Goal: Task Accomplishment & Management: Manage account settings

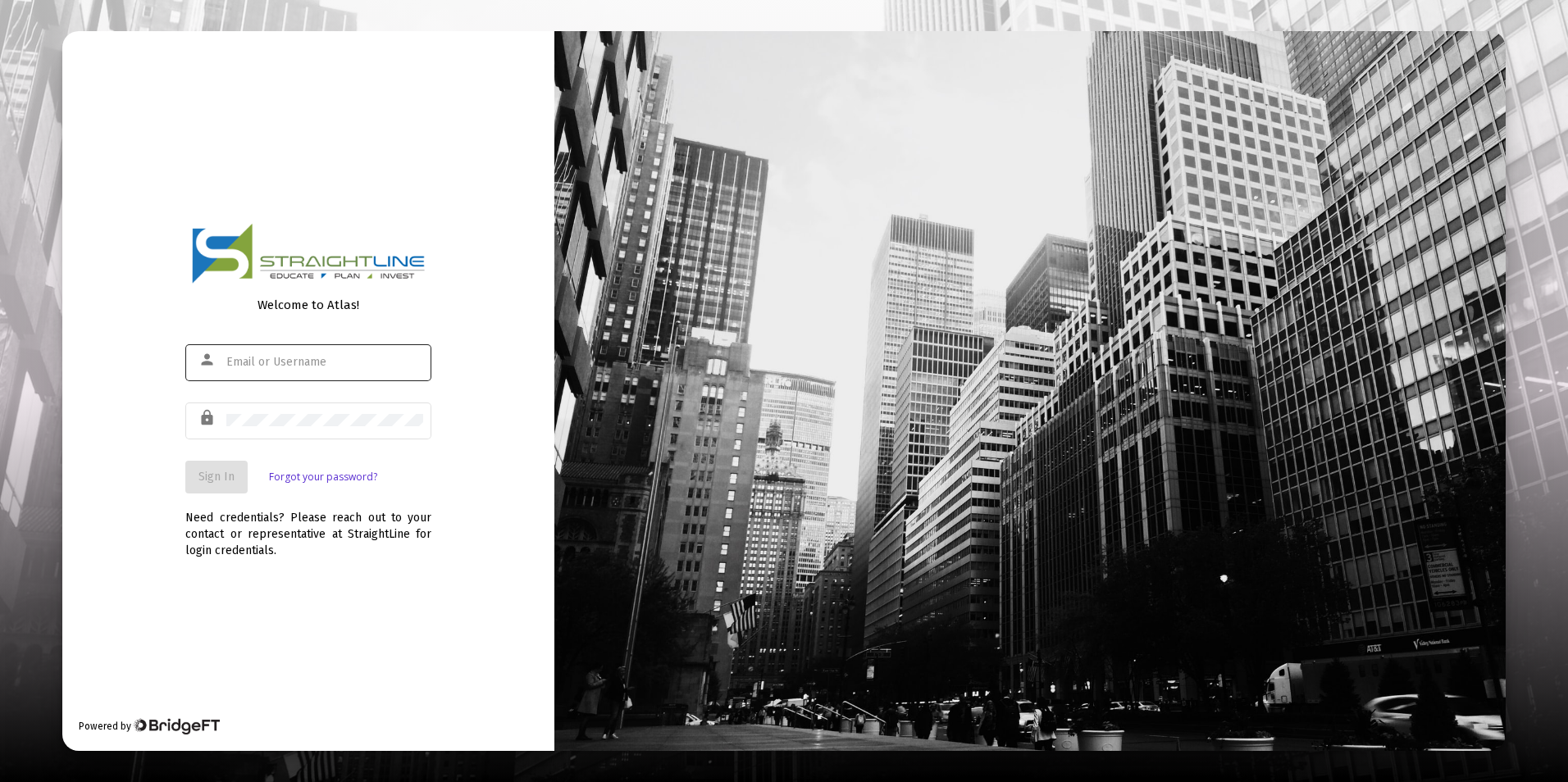
click at [267, 374] on div at bounding box center [324, 361] width 196 height 41
type input "D"
type input "[EMAIL_ADDRESS][DOMAIN_NAME]"
type input "THEWARDS"
click at [193, 479] on button "Sign In" at bounding box center [216, 477] width 62 height 32
